Goal: Transaction & Acquisition: Obtain resource

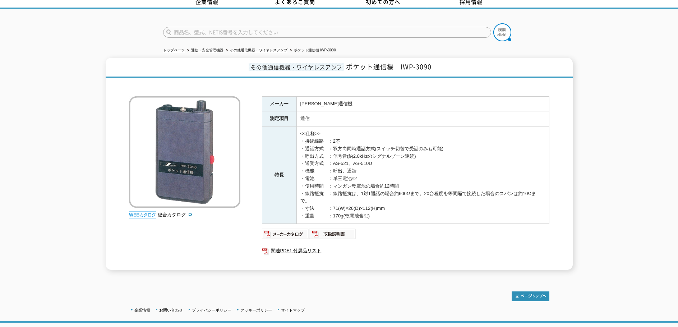
scroll to position [78, 0]
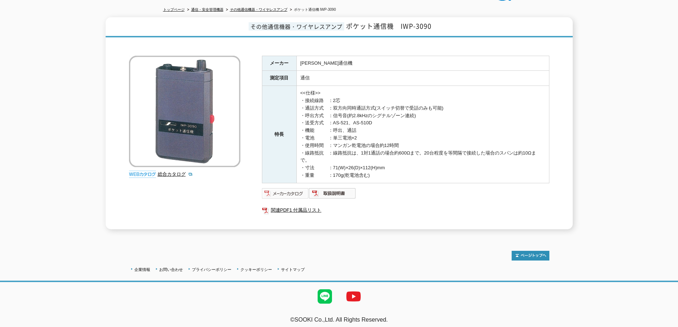
click at [286, 190] on img at bounding box center [285, 193] width 47 height 11
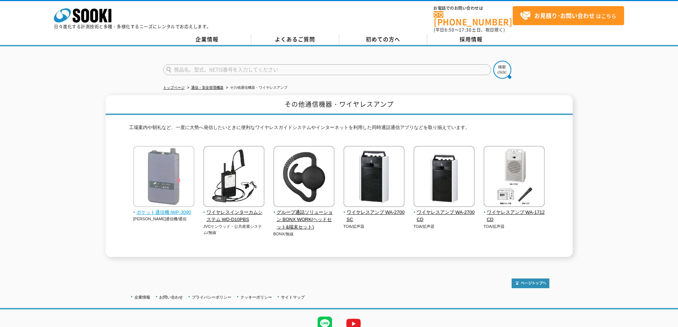
click at [178, 182] on img at bounding box center [163, 177] width 61 height 63
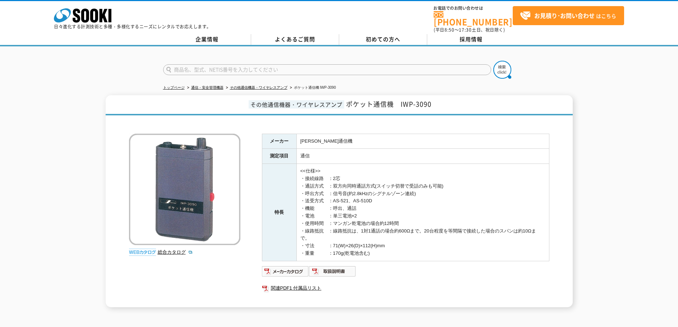
scroll to position [72, 0]
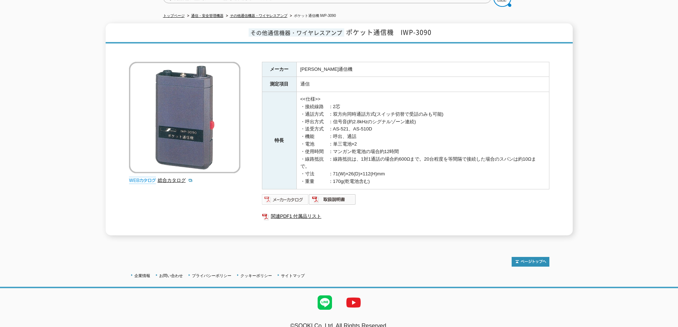
click at [283, 194] on img at bounding box center [285, 199] width 47 height 11
